Goal: Information Seeking & Learning: Learn about a topic

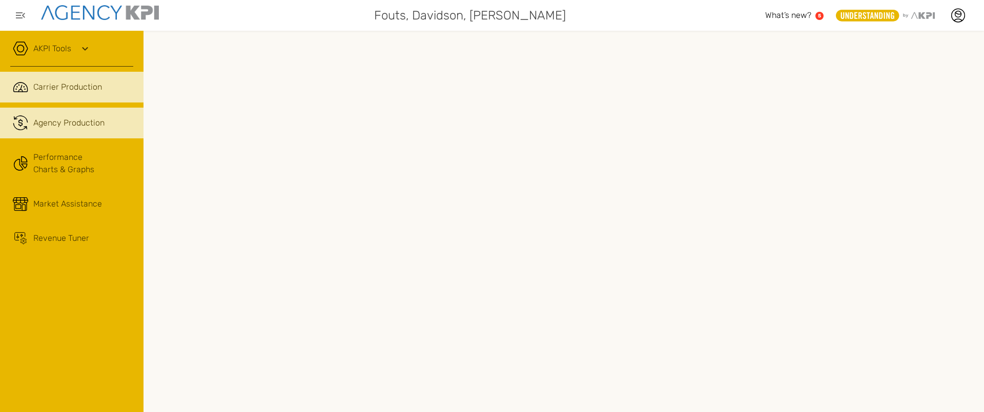
click at [63, 126] on span "Agency Production" at bounding box center [68, 123] width 71 height 12
